Goal: Browse casually

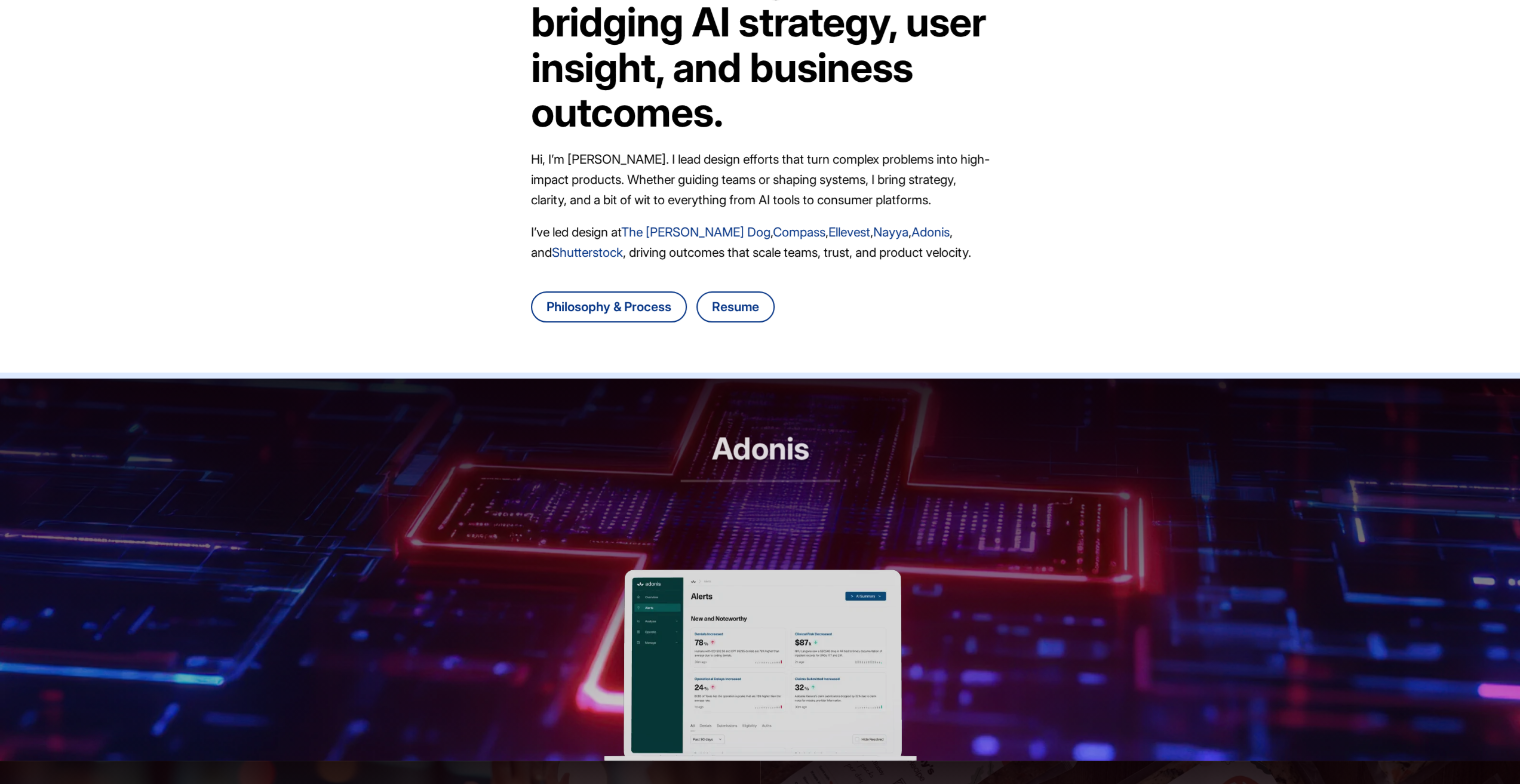
scroll to position [923, 0]
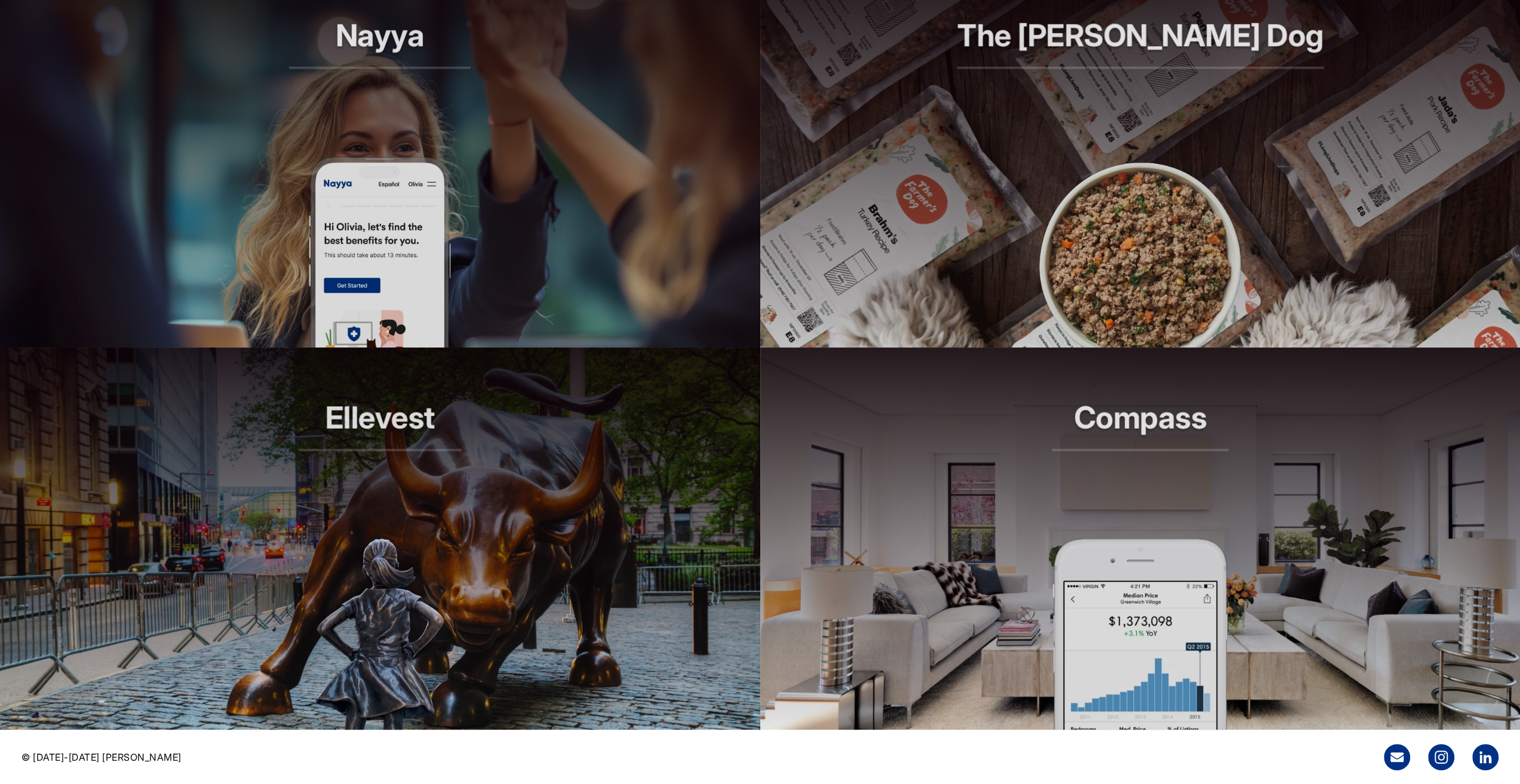
drag, startPoint x: 1038, startPoint y: 217, endPoint x: 958, endPoint y: 622, distance: 412.8
click at [1479, 751] on icon at bounding box center [1485, 757] width 26 height 26
click at [489, 255] on article "Nayya Smarter decisions, better benefits" at bounding box center [380, 157] width 760 height 382
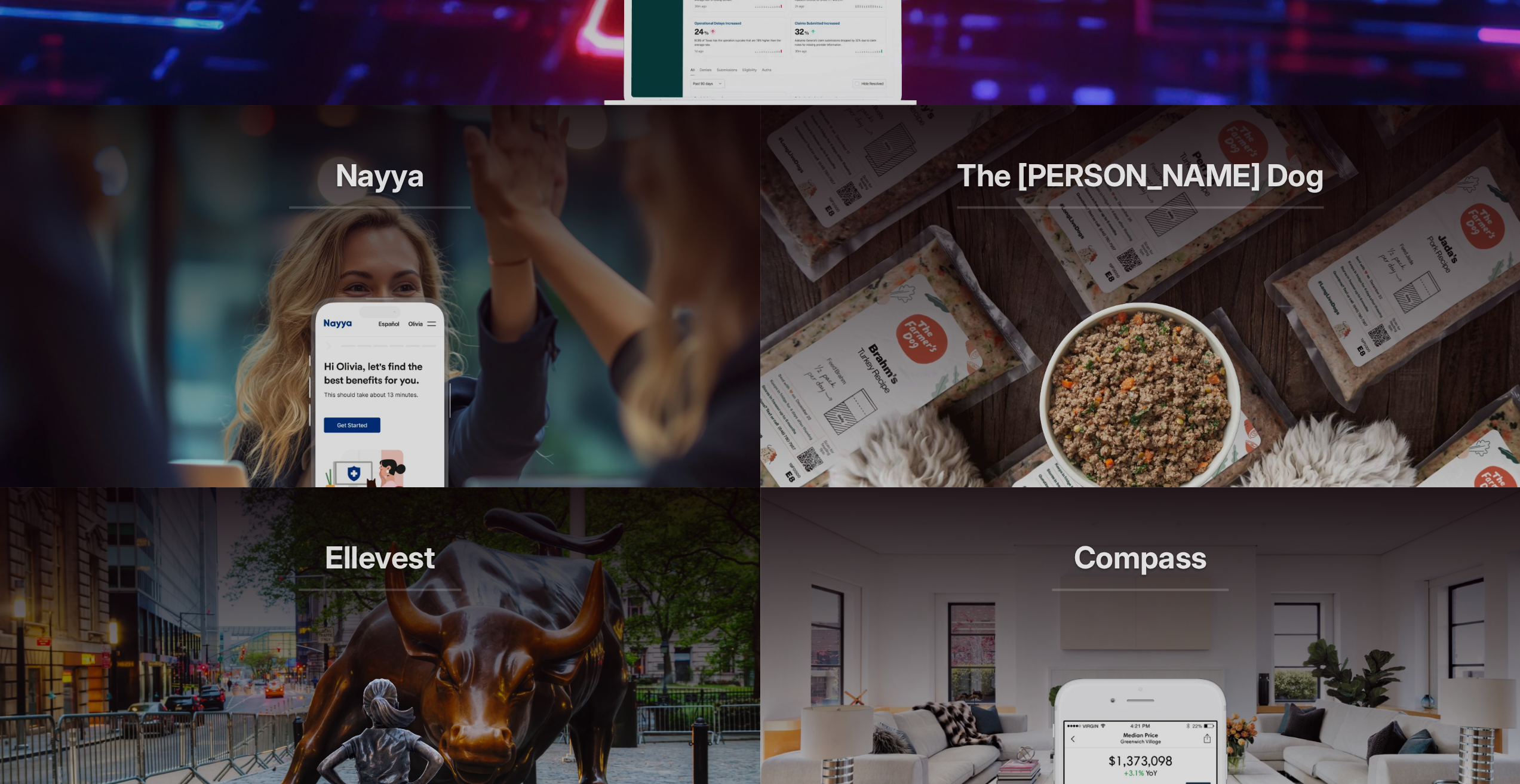
scroll to position [804, 0]
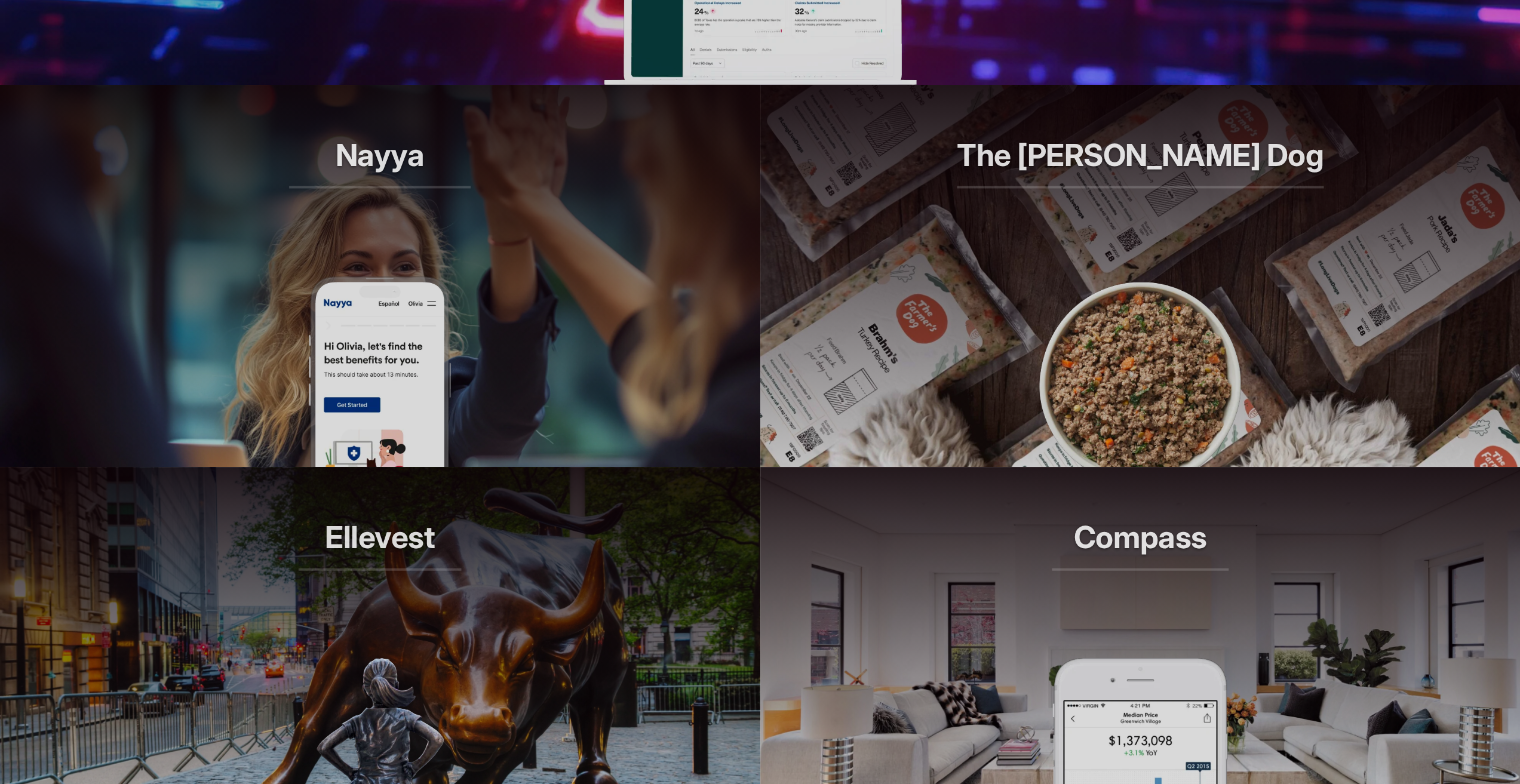
click at [1098, 273] on header "The Farmer's Dog Longer lives, one bowl at a time." at bounding box center [1140, 180] width 760 height 191
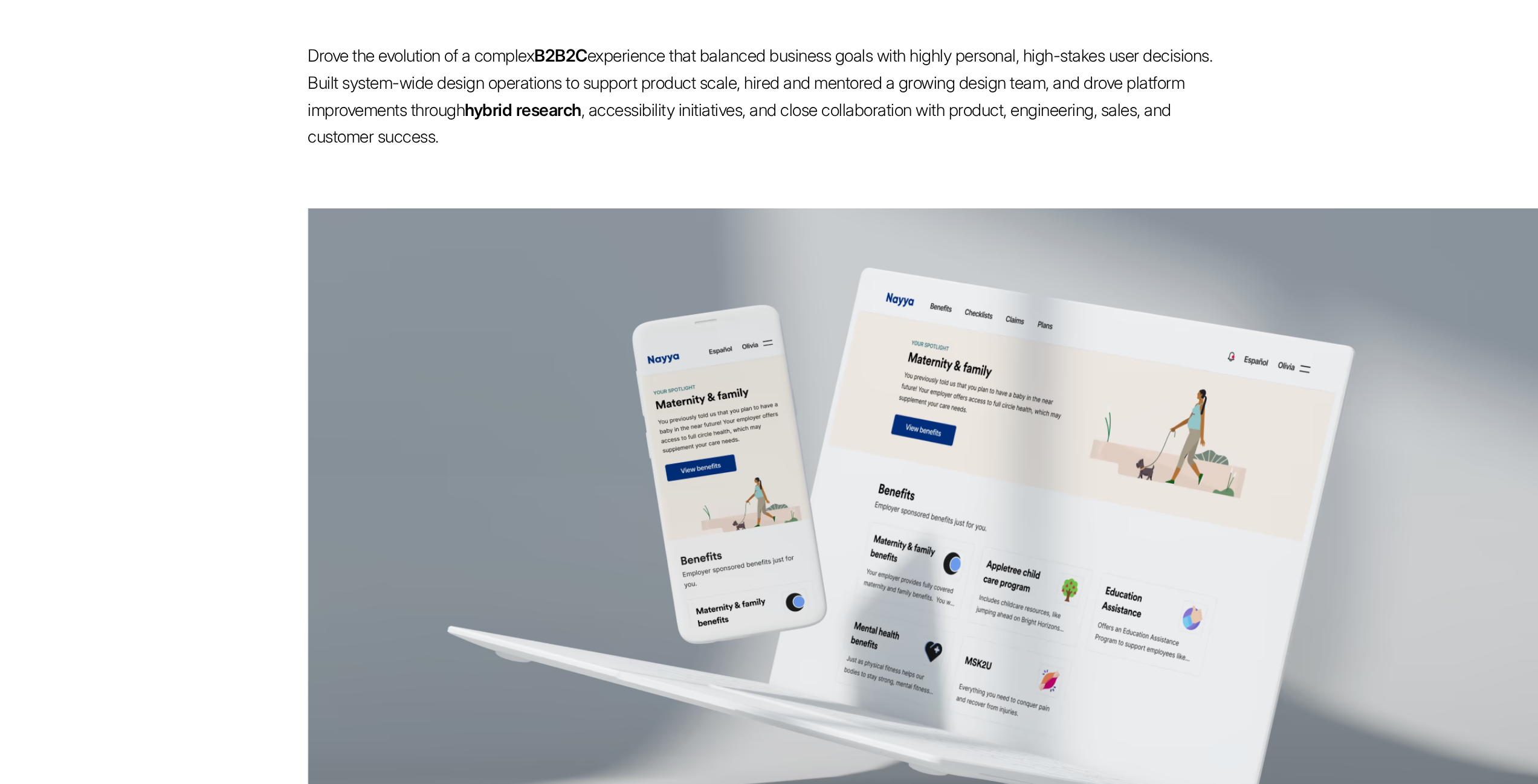
scroll to position [1812, 0]
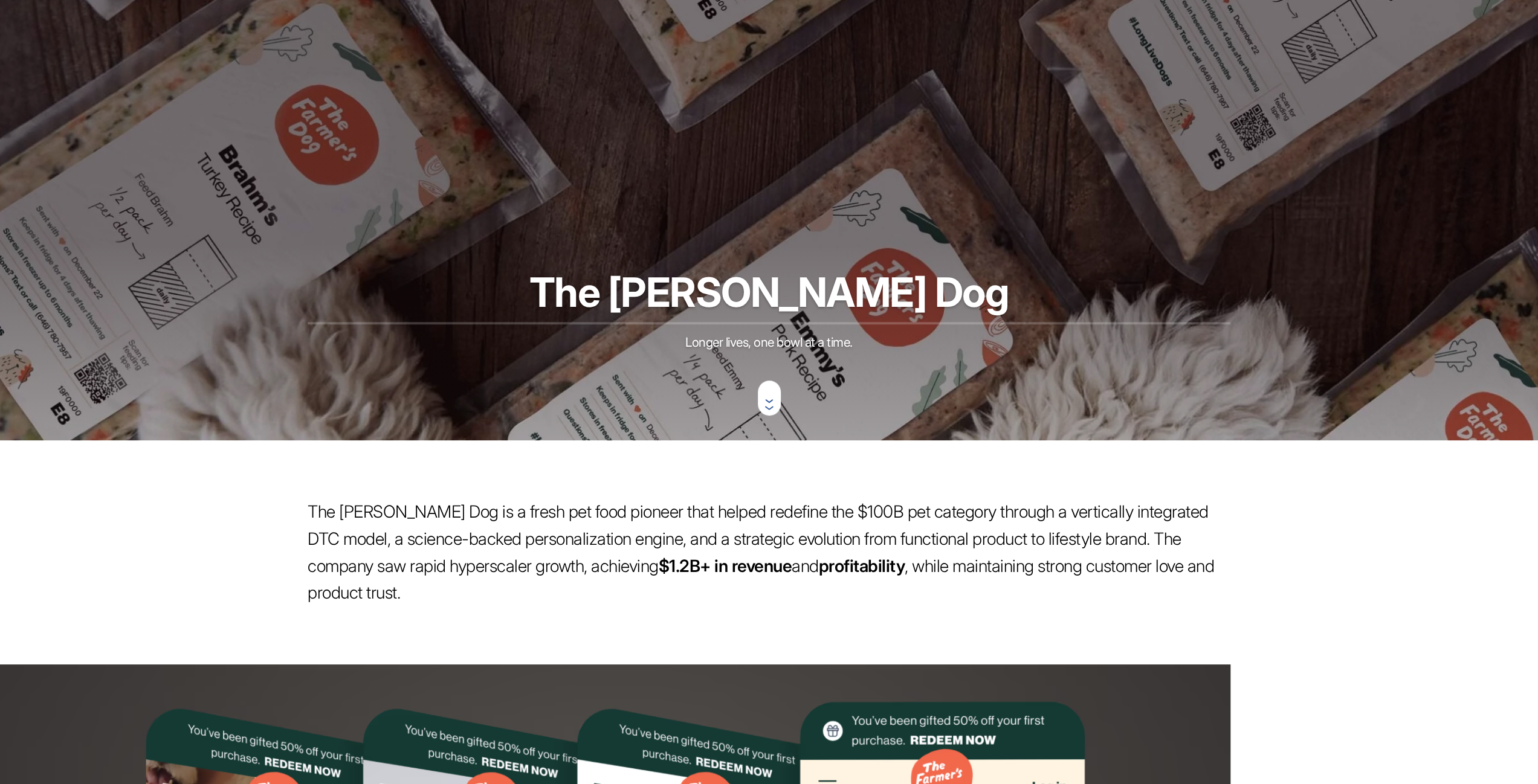
scroll to position [362, 0]
